Goal: Task Accomplishment & Management: Use online tool/utility

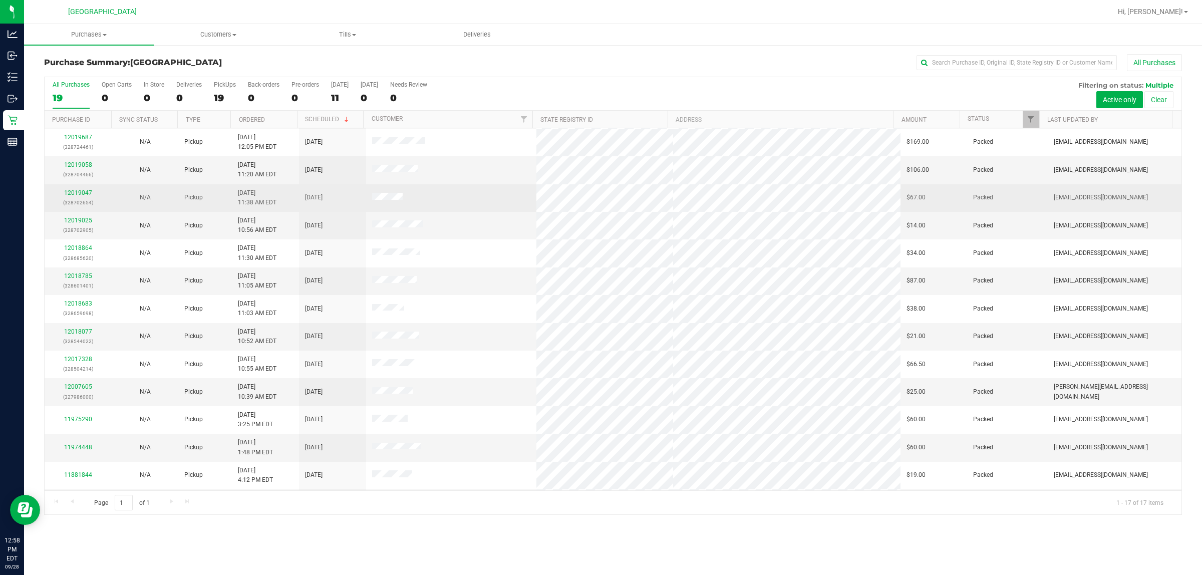
scroll to position [110, 0]
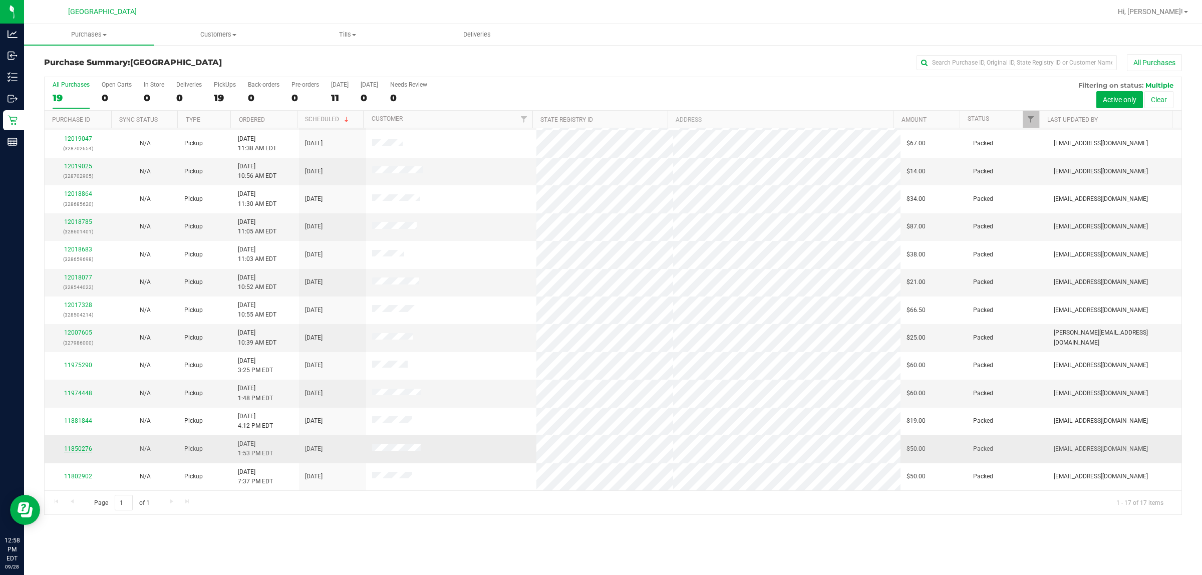
click at [83, 449] on link "11850276" at bounding box center [78, 448] width 28 height 7
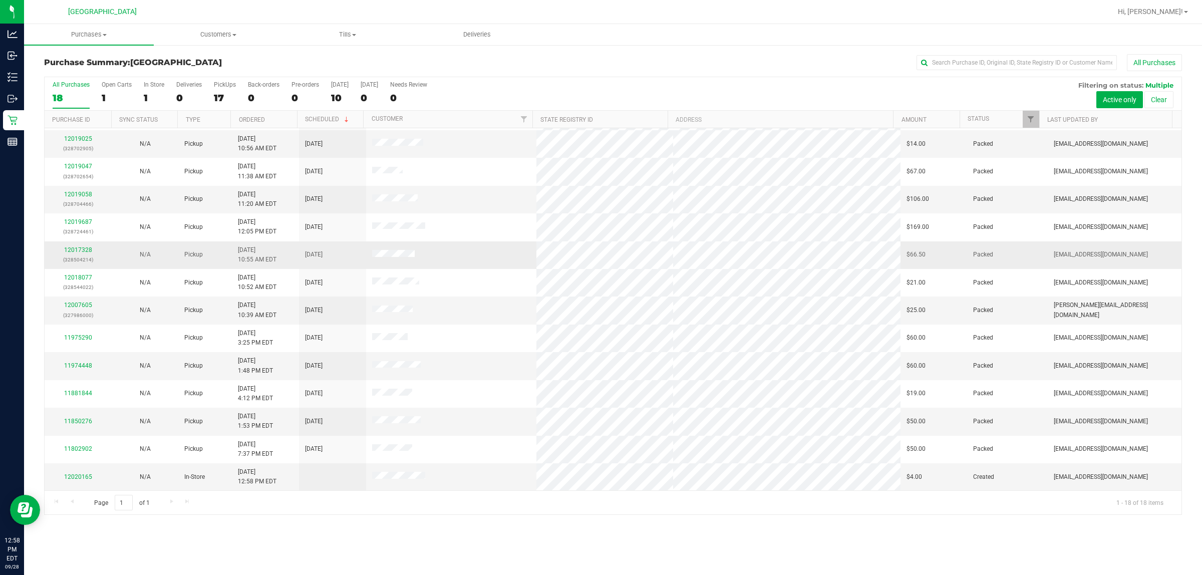
scroll to position [138, 0]
click at [89, 425] on link "11850276" at bounding box center [78, 421] width 28 height 7
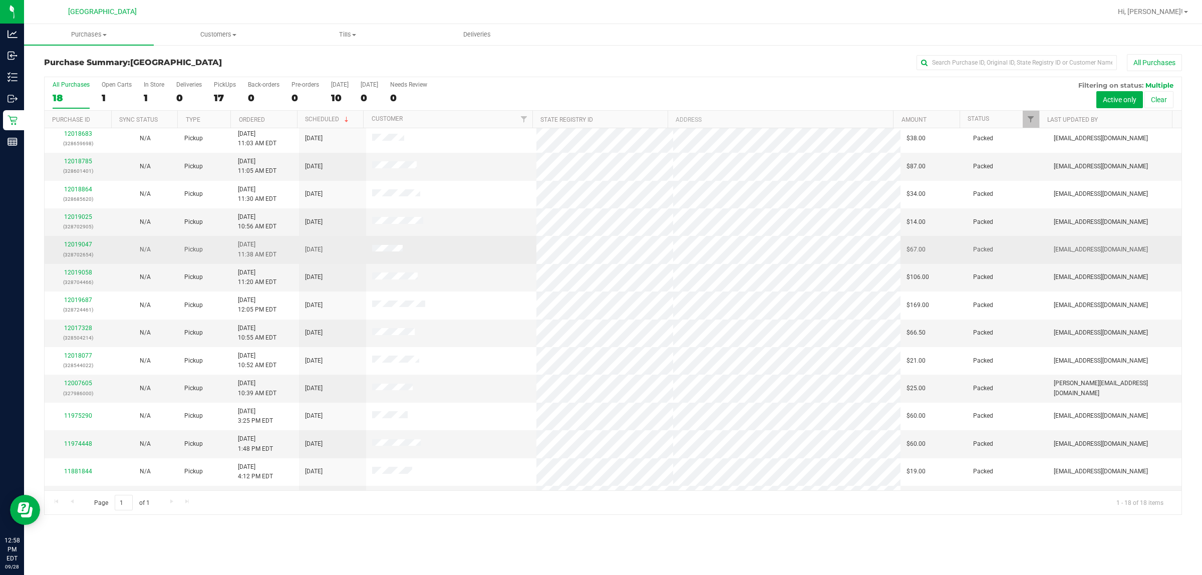
scroll to position [138, 0]
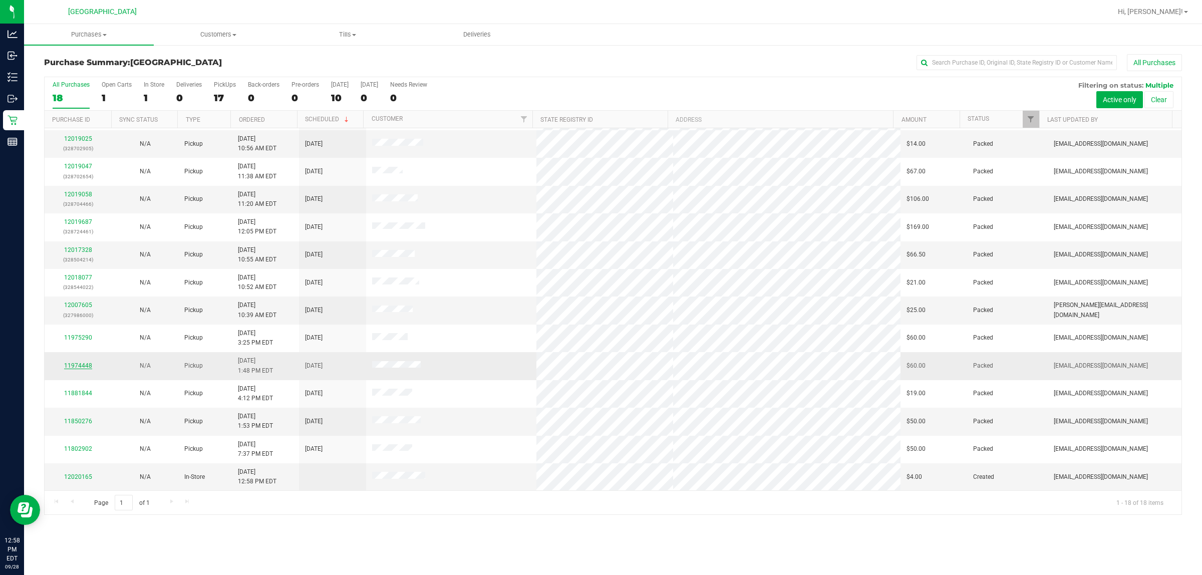
click at [85, 366] on link "11974448" at bounding box center [78, 365] width 28 height 7
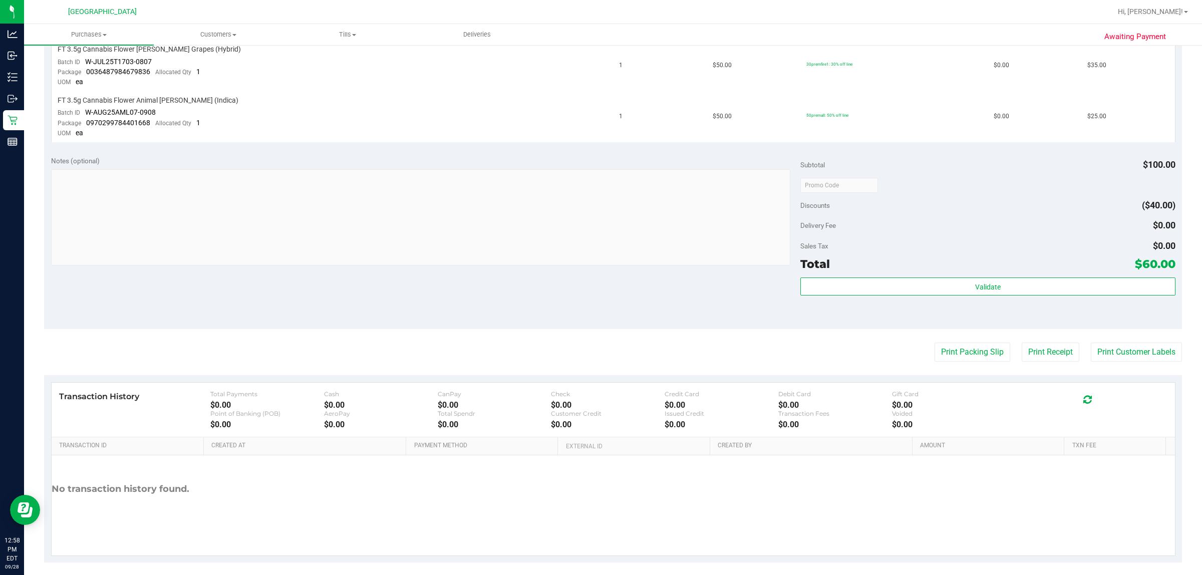
scroll to position [284, 0]
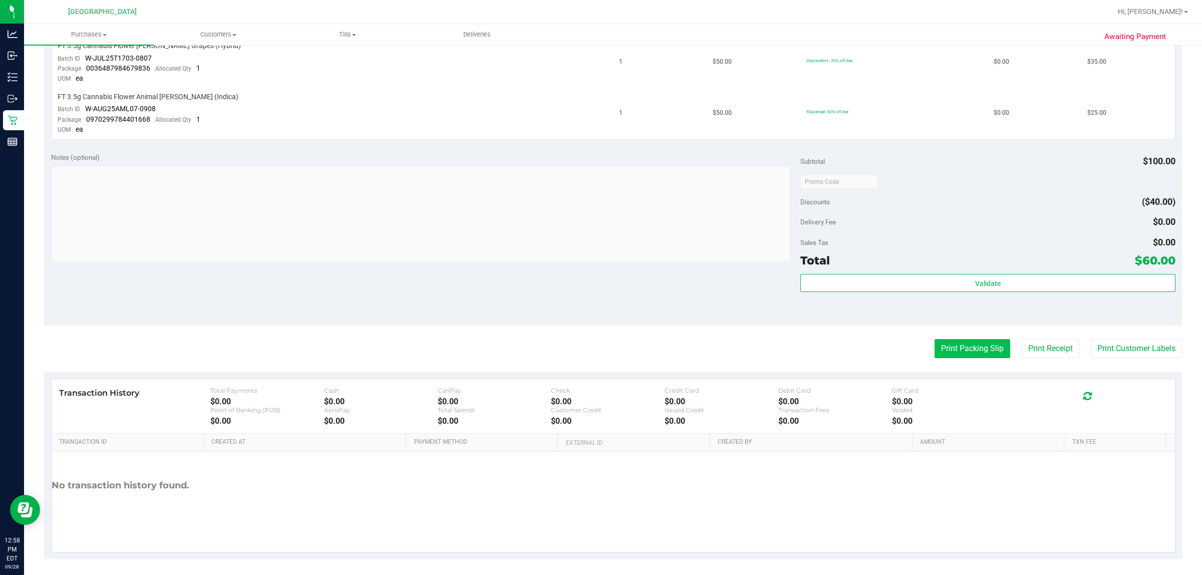
click at [957, 349] on button "Print Packing Slip" at bounding box center [973, 348] width 76 height 19
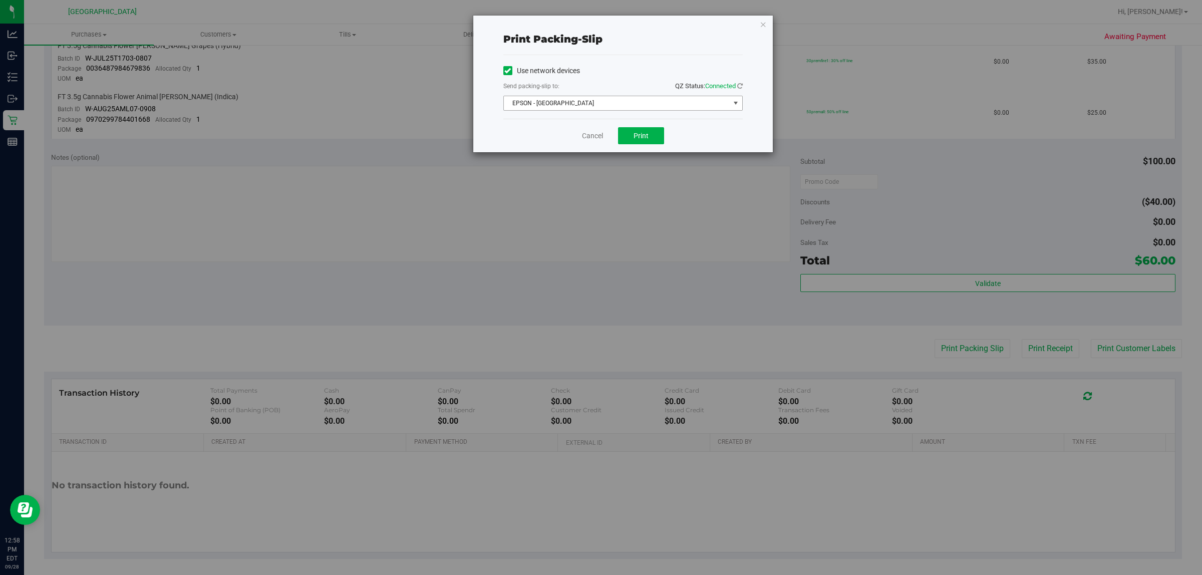
click at [655, 108] on span "EPSON - [GEOGRAPHIC_DATA]" at bounding box center [617, 103] width 226 height 14
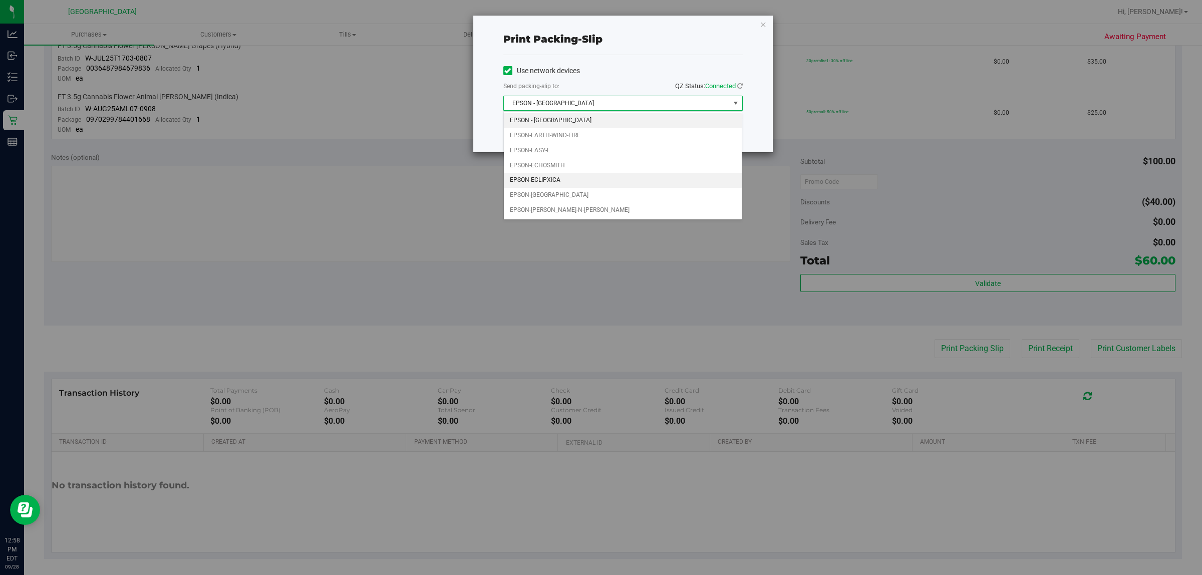
click at [559, 184] on li "EPSON-ECLIPXICA" at bounding box center [623, 180] width 238 height 15
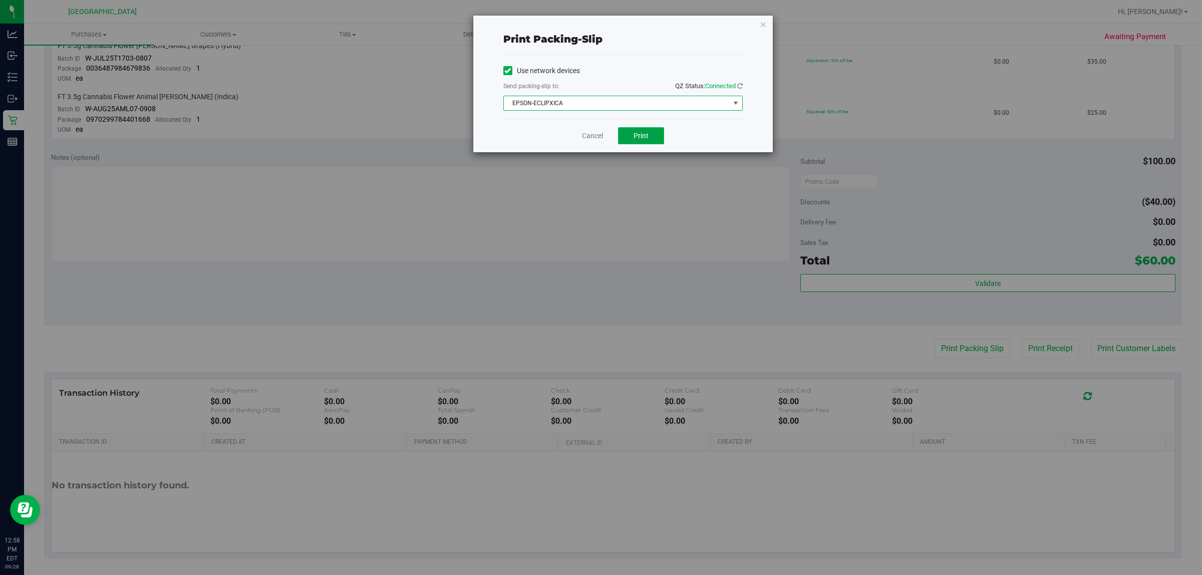
click at [635, 139] on span "Print" at bounding box center [641, 136] width 15 height 8
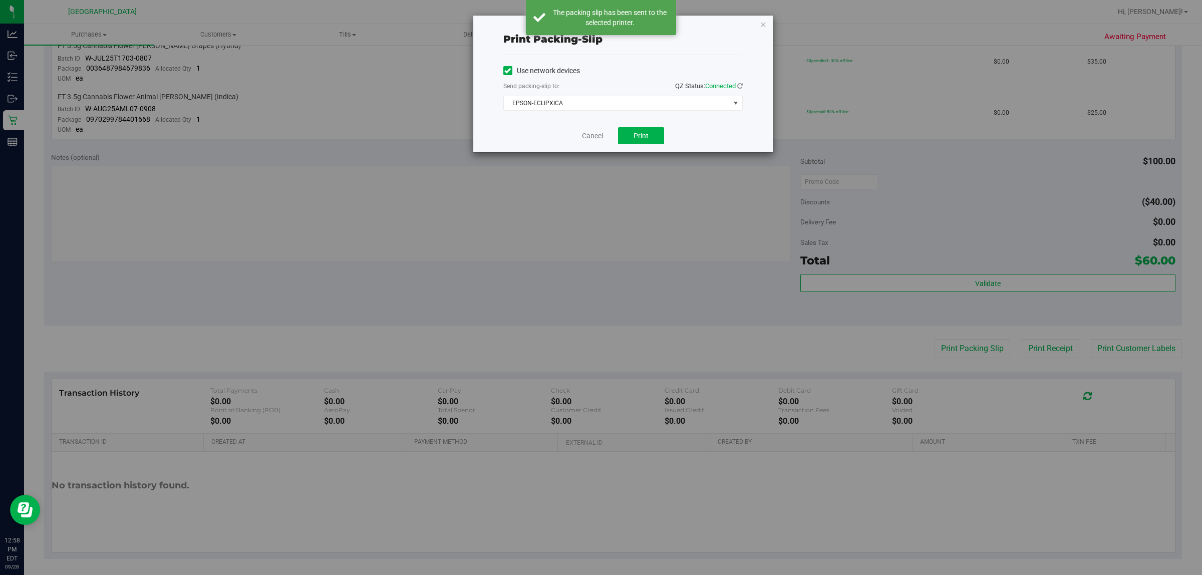
click at [596, 139] on link "Cancel" at bounding box center [592, 136] width 21 height 11
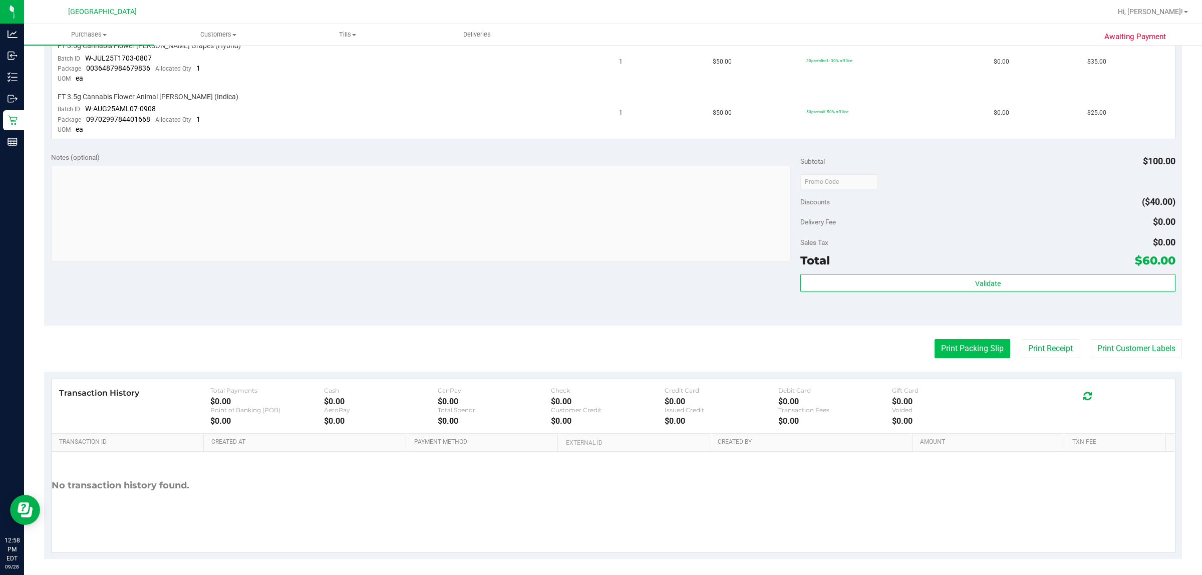
click at [965, 339] on button "Print Packing Slip" at bounding box center [973, 348] width 76 height 19
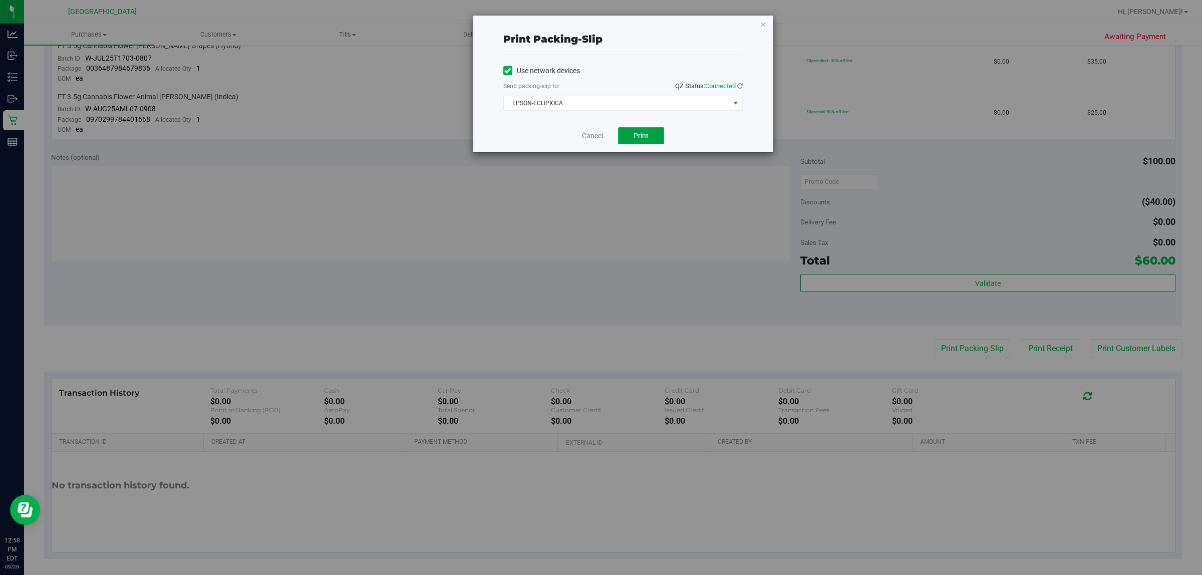
click at [624, 134] on button "Print" at bounding box center [641, 135] width 46 height 17
click at [592, 141] on link "Cancel" at bounding box center [592, 136] width 21 height 11
